Goal: Information Seeking & Learning: Find contact information

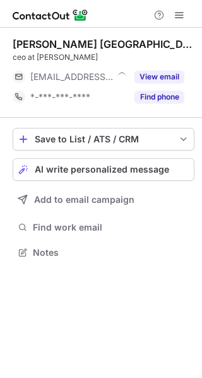
scroll to position [6, 6]
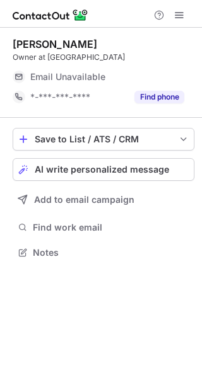
scroll to position [6, 6]
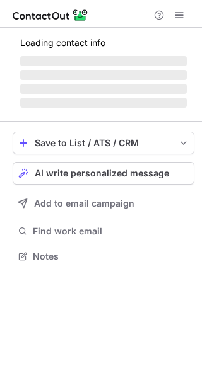
scroll to position [255, 202]
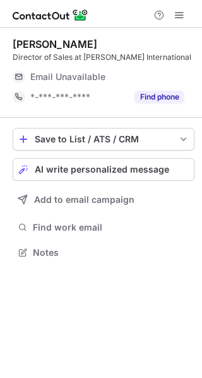
scroll to position [6, 6]
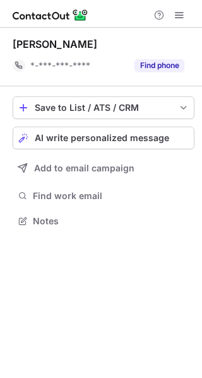
scroll to position [212, 202]
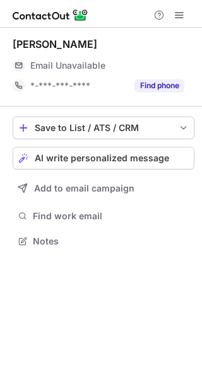
scroll to position [6, 6]
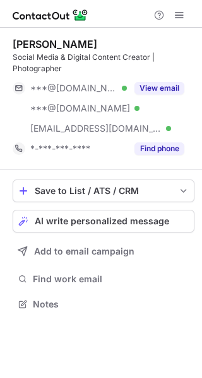
scroll to position [295, 202]
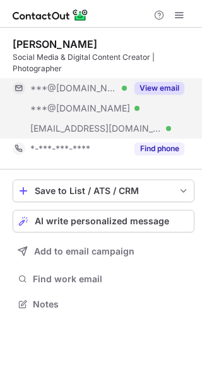
click at [164, 86] on button "View email" at bounding box center [159, 88] width 50 height 13
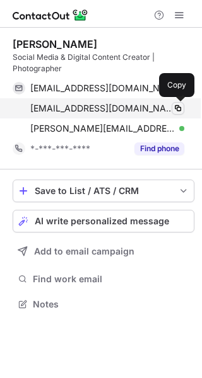
click at [176, 107] on span at bounding box center [178, 108] width 10 height 10
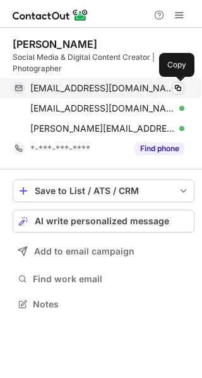
click at [181, 86] on span at bounding box center [178, 88] width 10 height 10
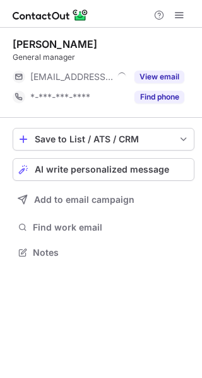
scroll to position [6, 6]
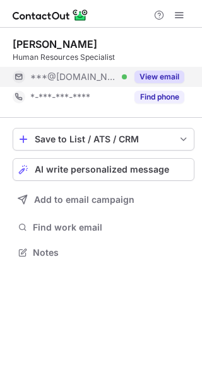
click at [171, 76] on button "View email" at bounding box center [159, 77] width 50 height 13
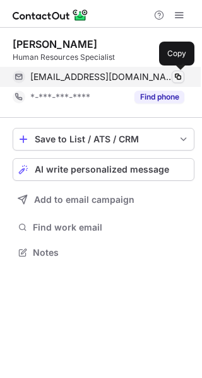
click at [176, 76] on span at bounding box center [178, 77] width 10 height 10
